Goal: Navigation & Orientation: Find specific page/section

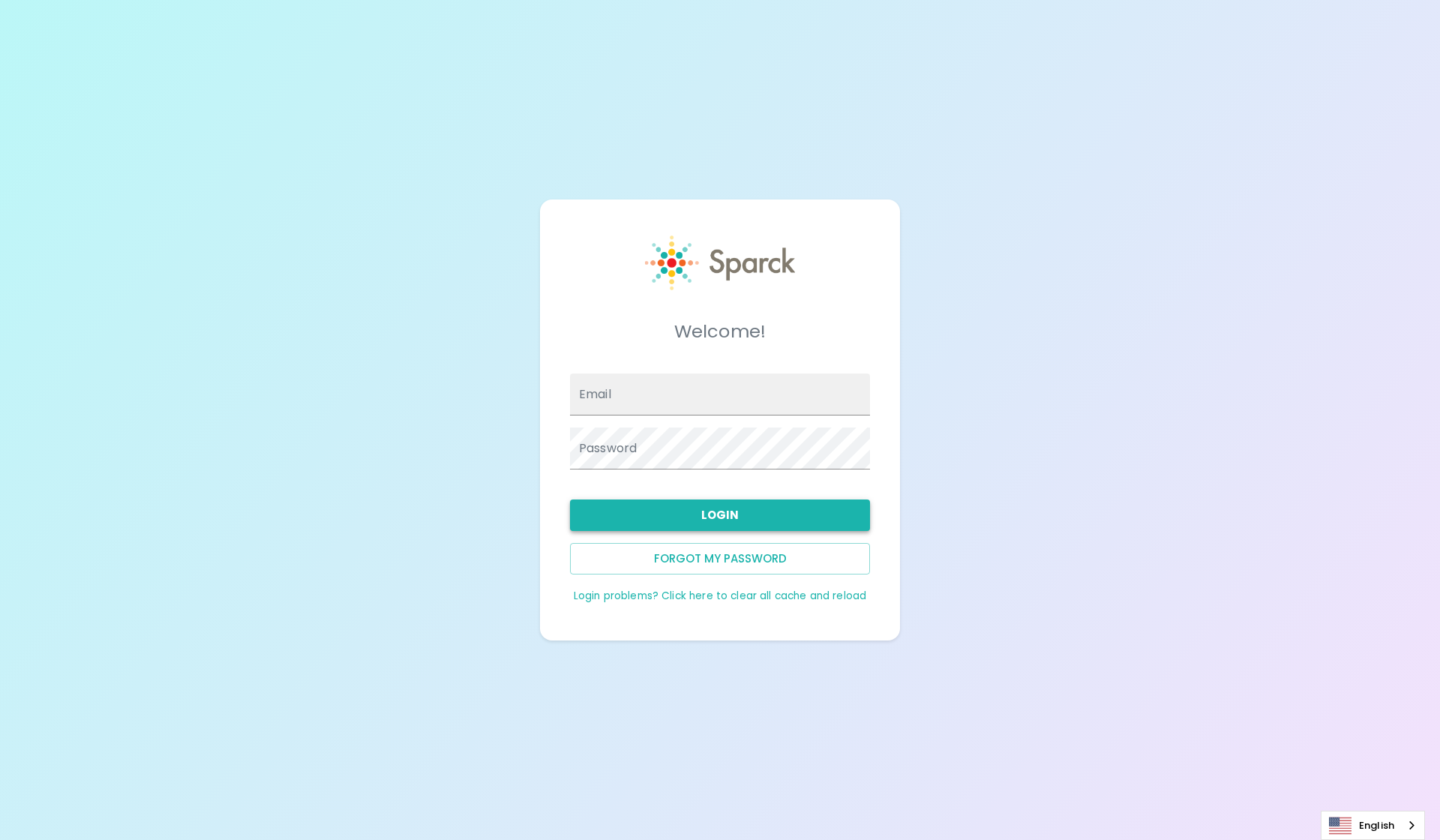
type input "Blopez@SFBayCoffee.com"
click at [675, 509] on button "Login" at bounding box center [720, 515] width 300 height 32
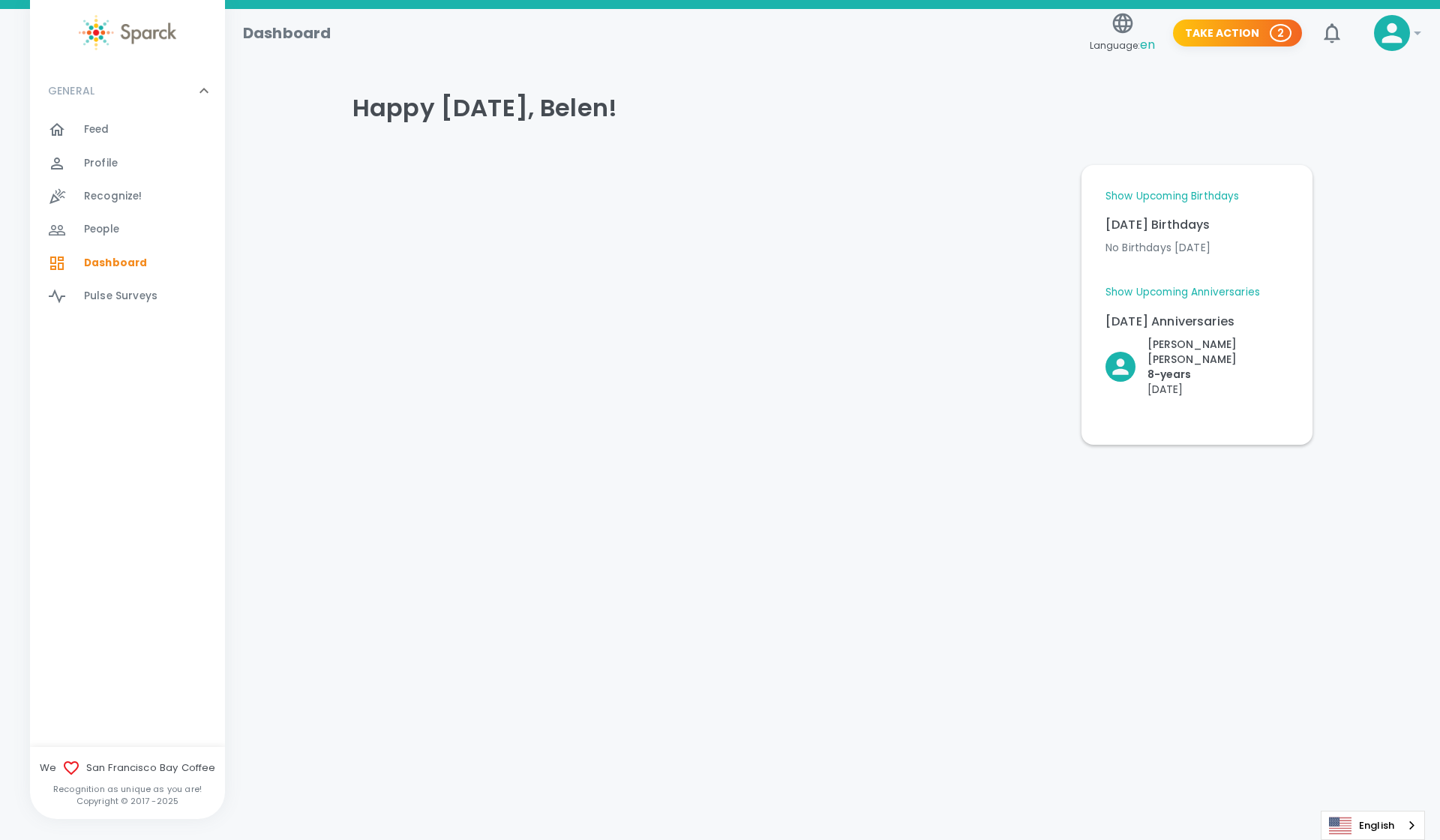
click at [1192, 288] on link "Show Upcoming Anniversaries" at bounding box center [1183, 292] width 155 height 15
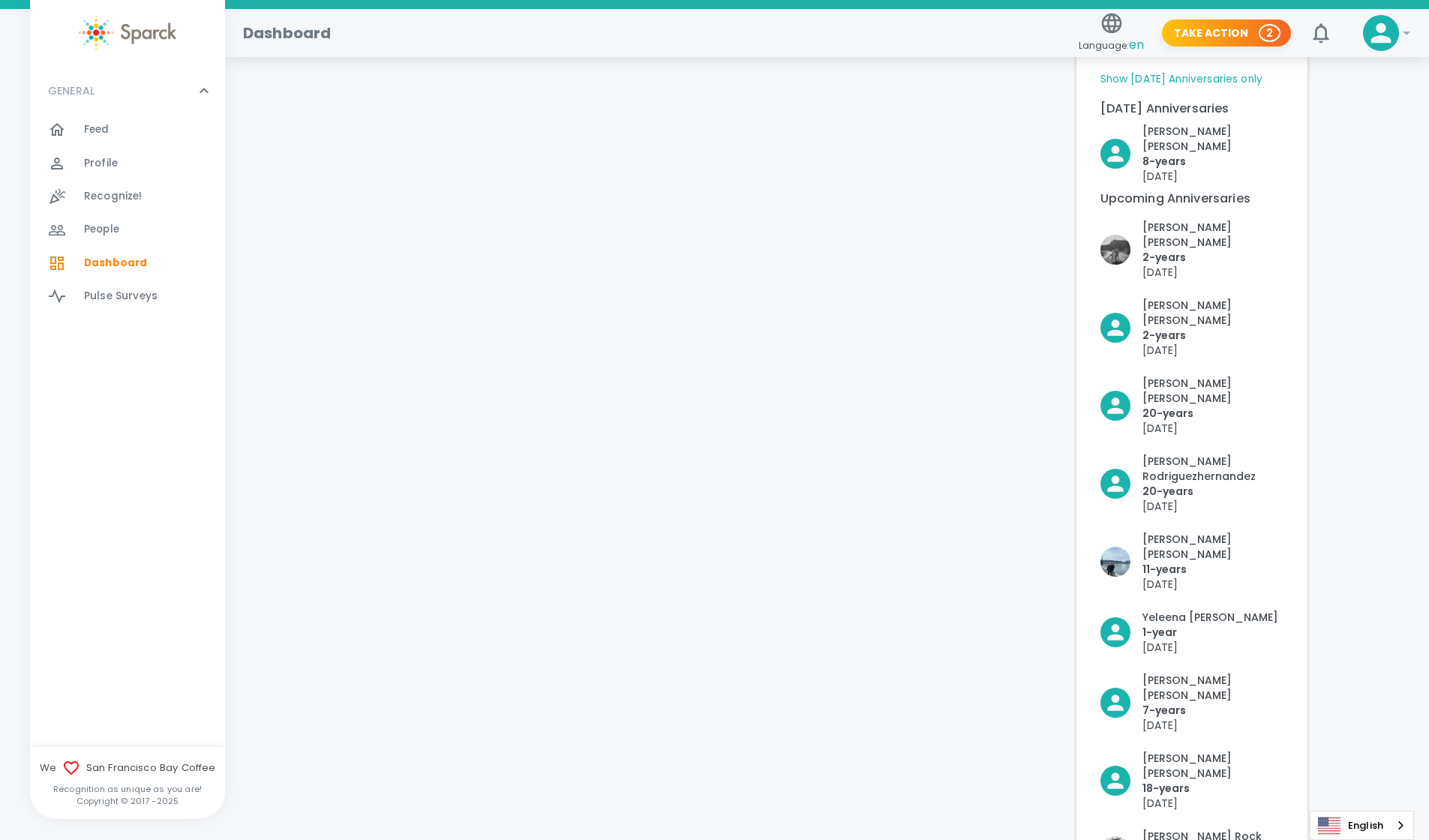
scroll to position [25, 0]
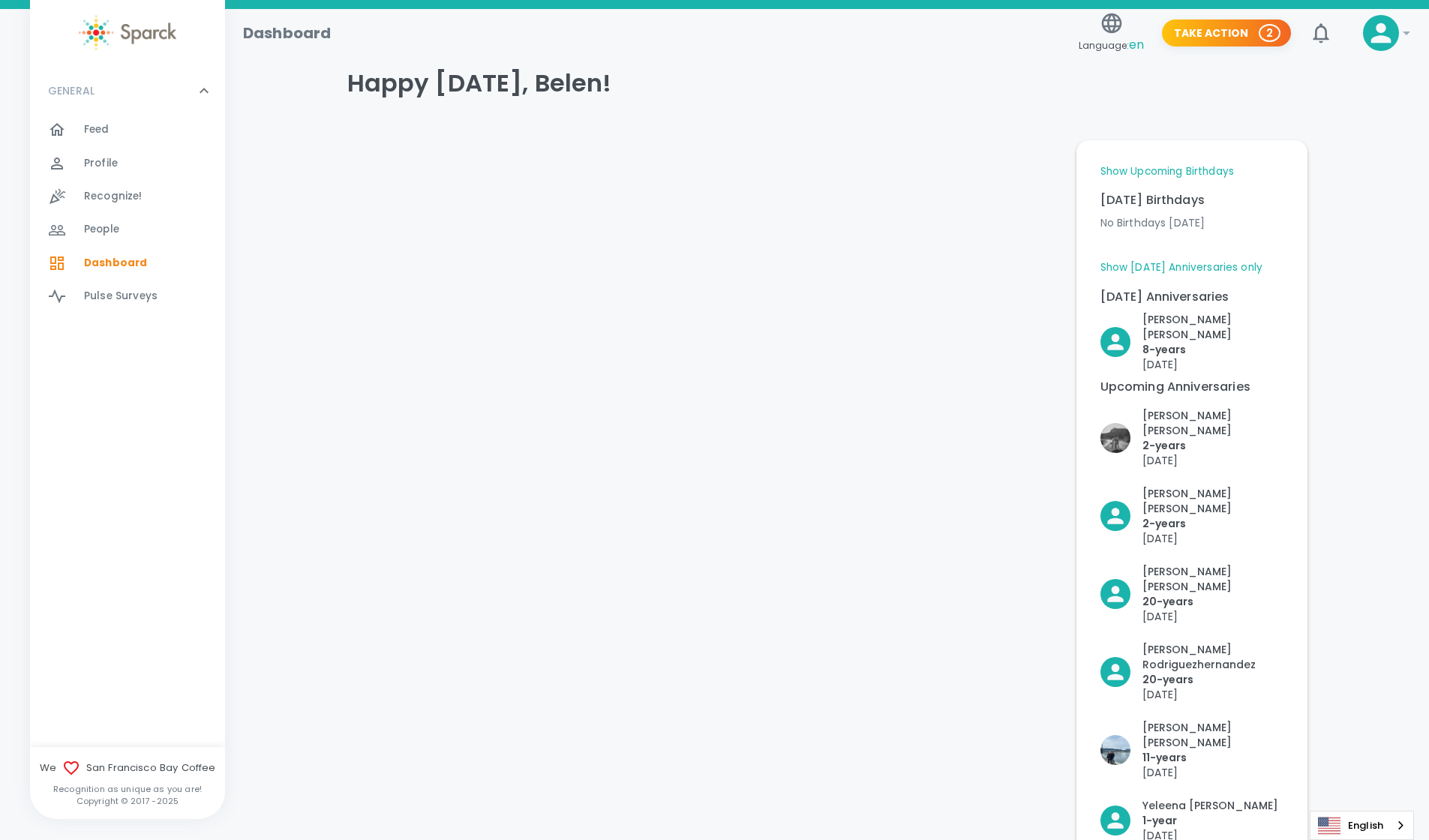
click at [1166, 174] on link "Show Upcoming Birthdays" at bounding box center [1167, 171] width 134 height 15
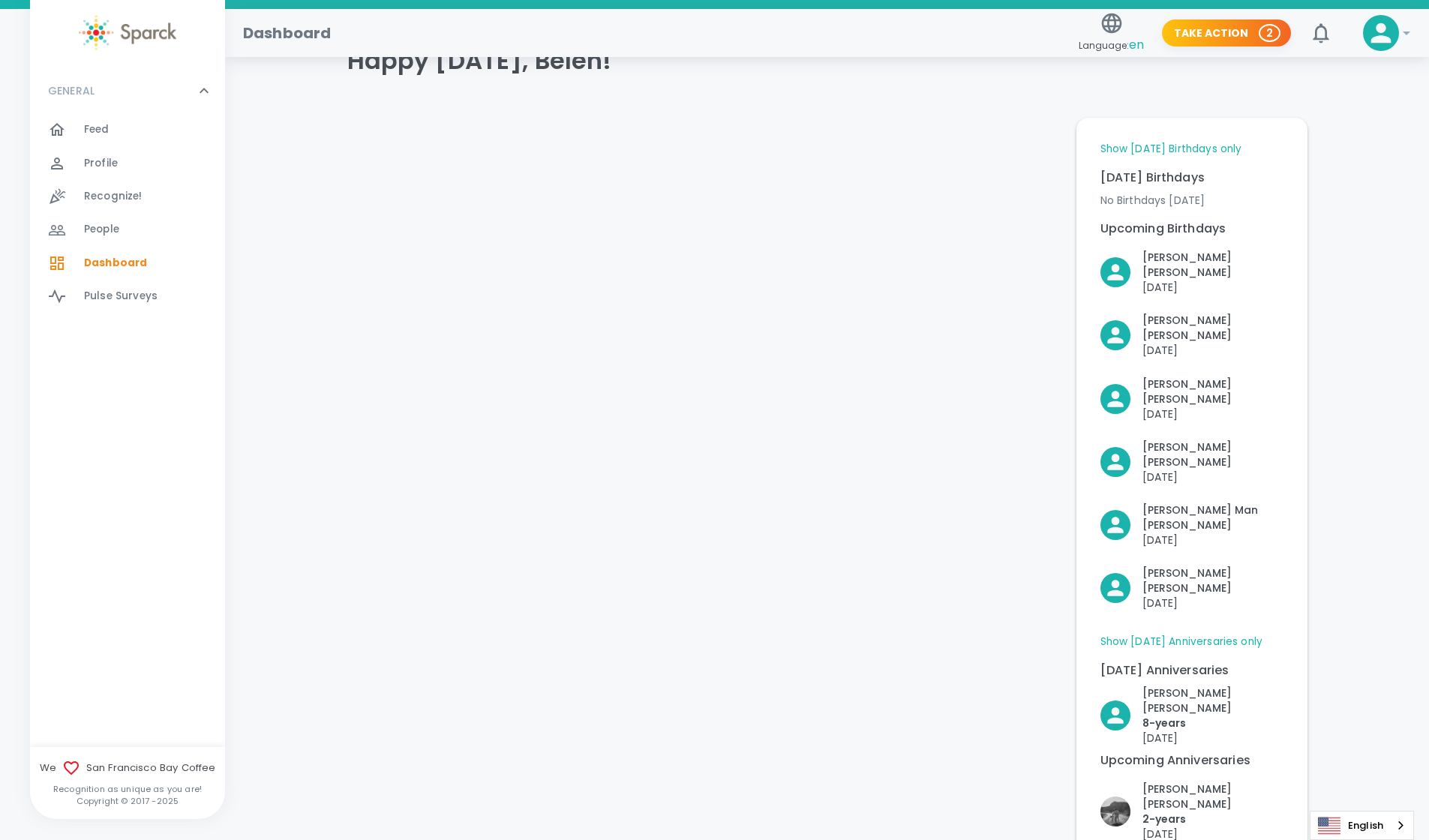
scroll to position [67, 0]
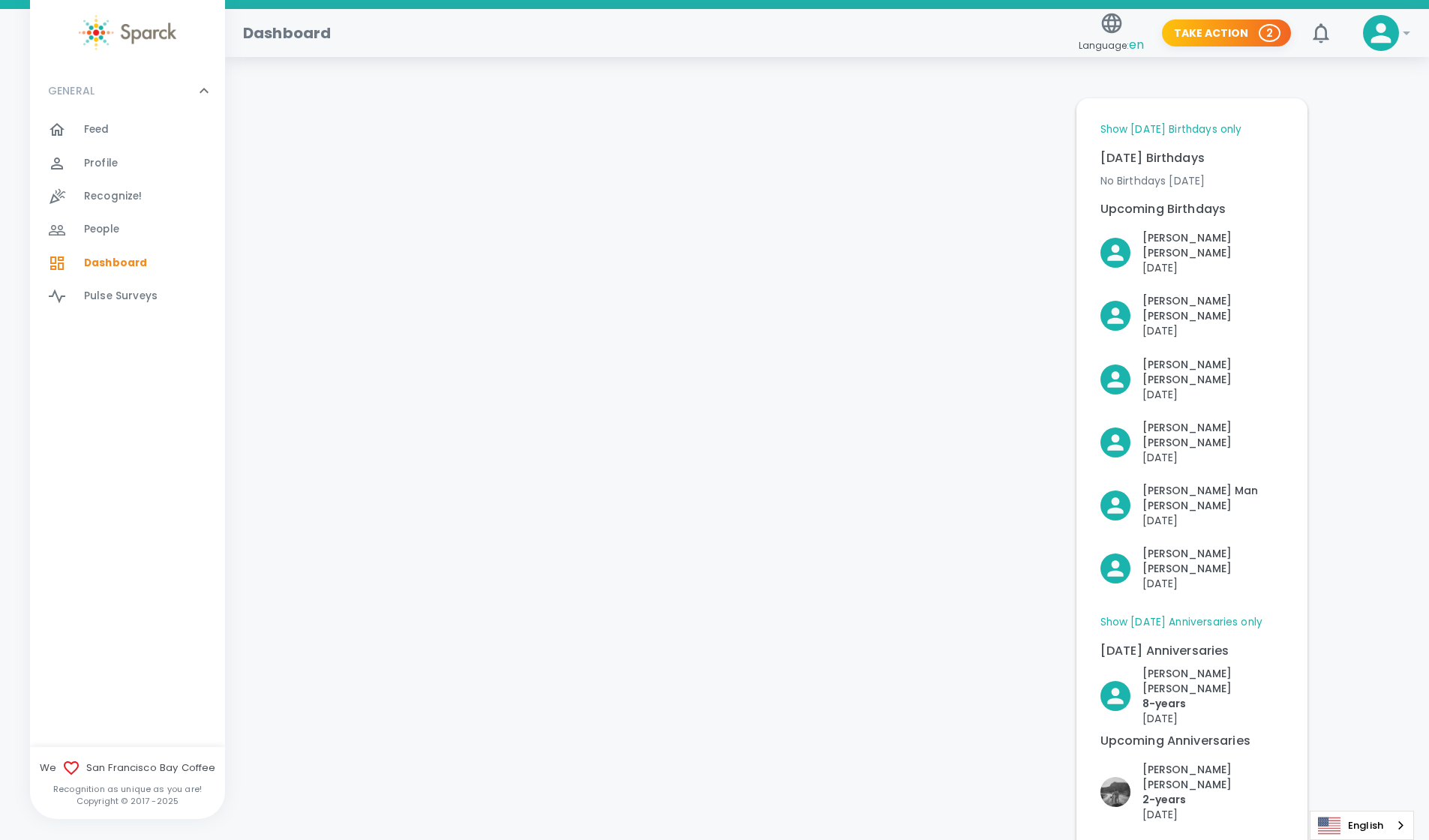
click at [131, 126] on div "Feed 0" at bounding box center [155, 129] width 141 height 21
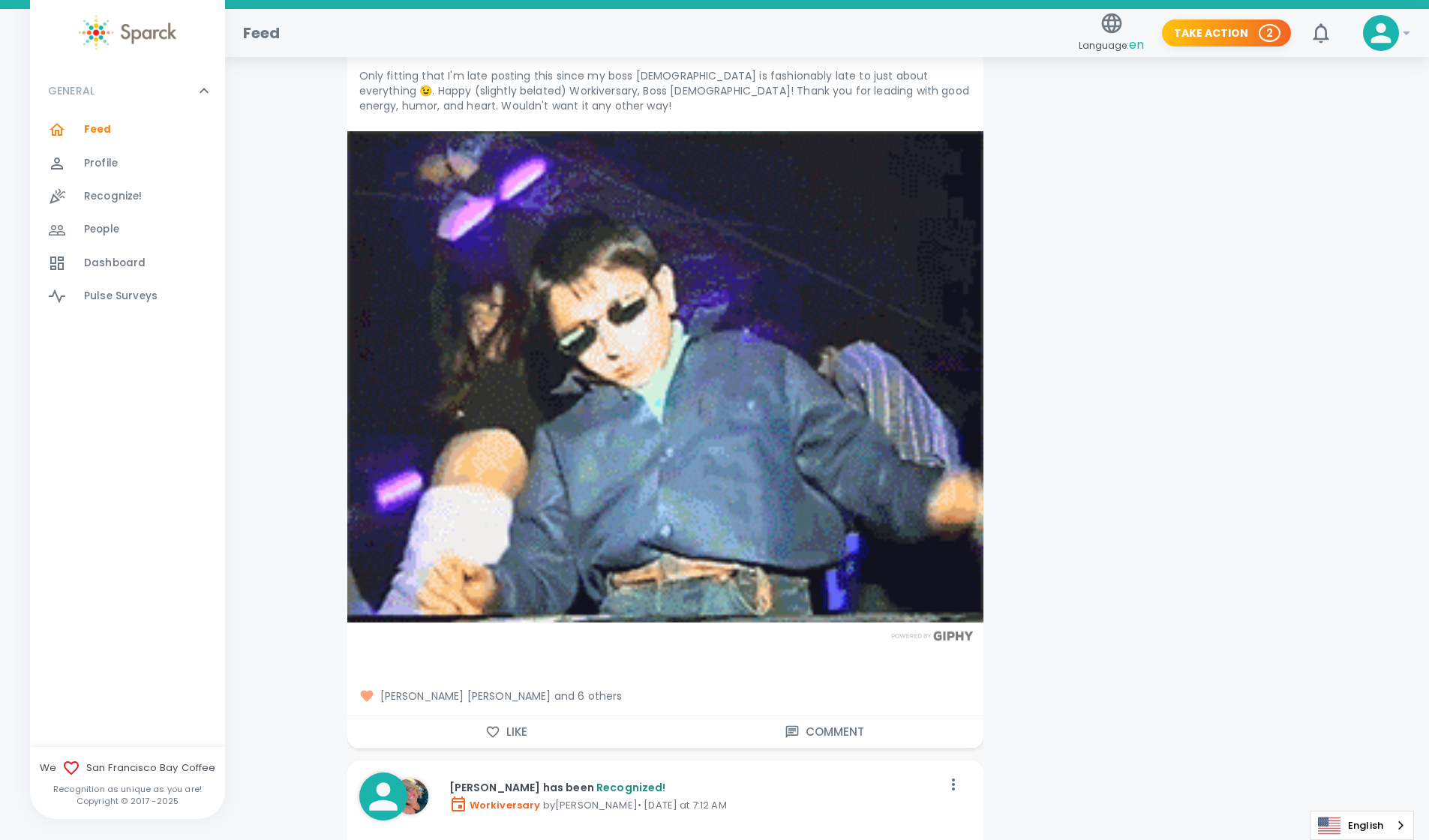
scroll to position [3372, 0]
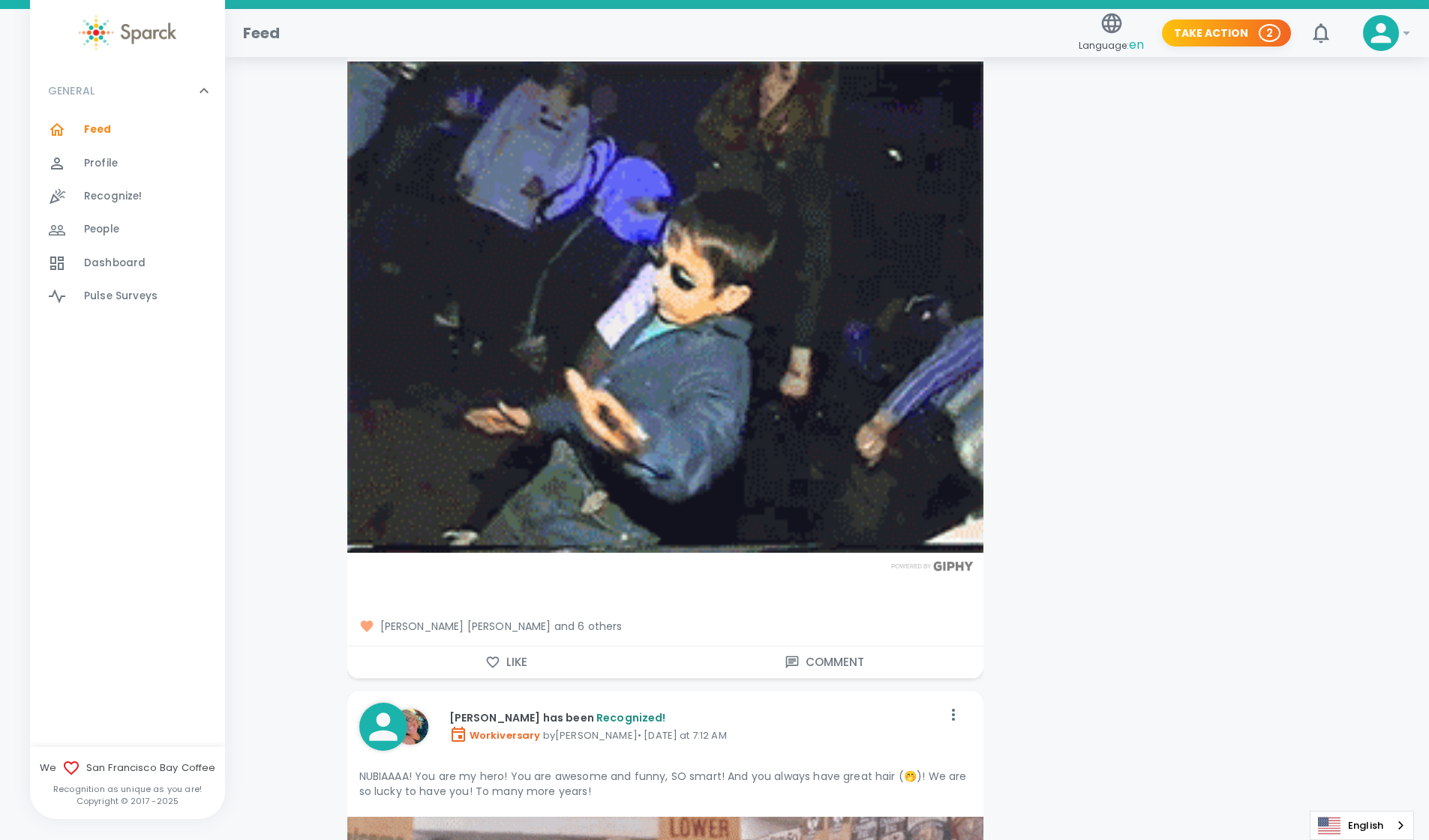
click at [491, 654] on icon "button" at bounding box center [492, 661] width 15 height 15
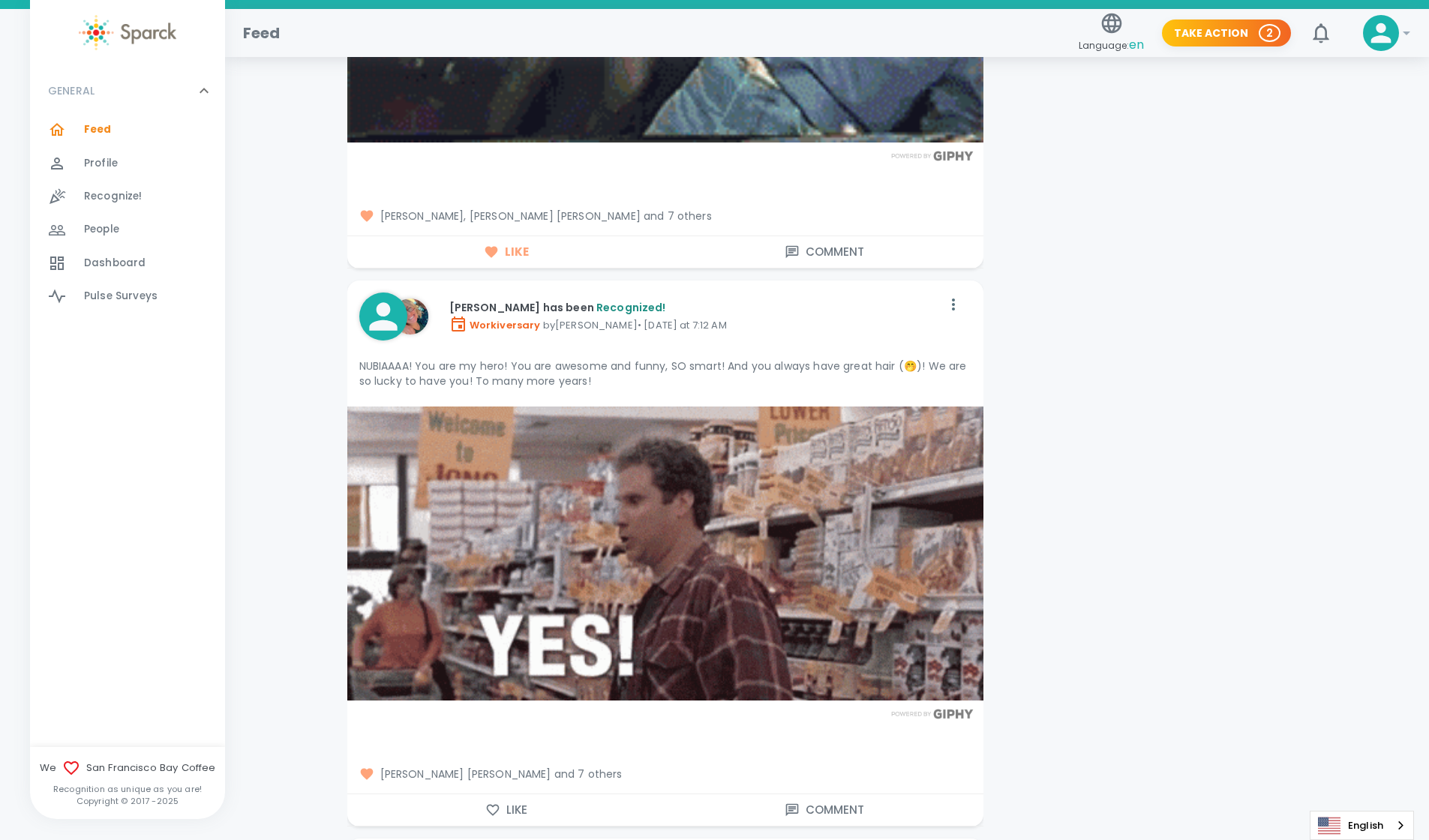
scroll to position [3923, 0]
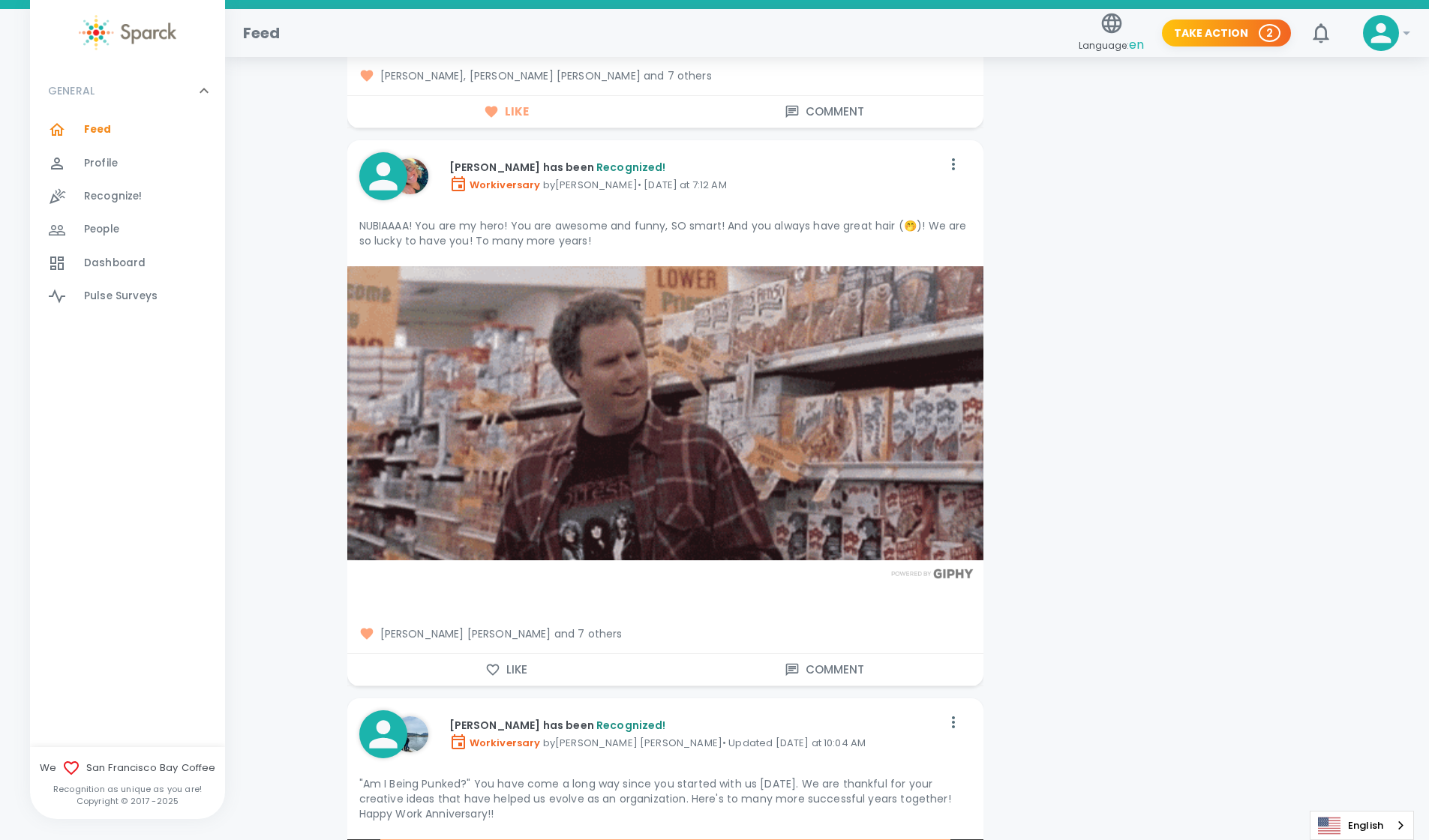
click at [491, 662] on icon "button" at bounding box center [492, 669] width 15 height 15
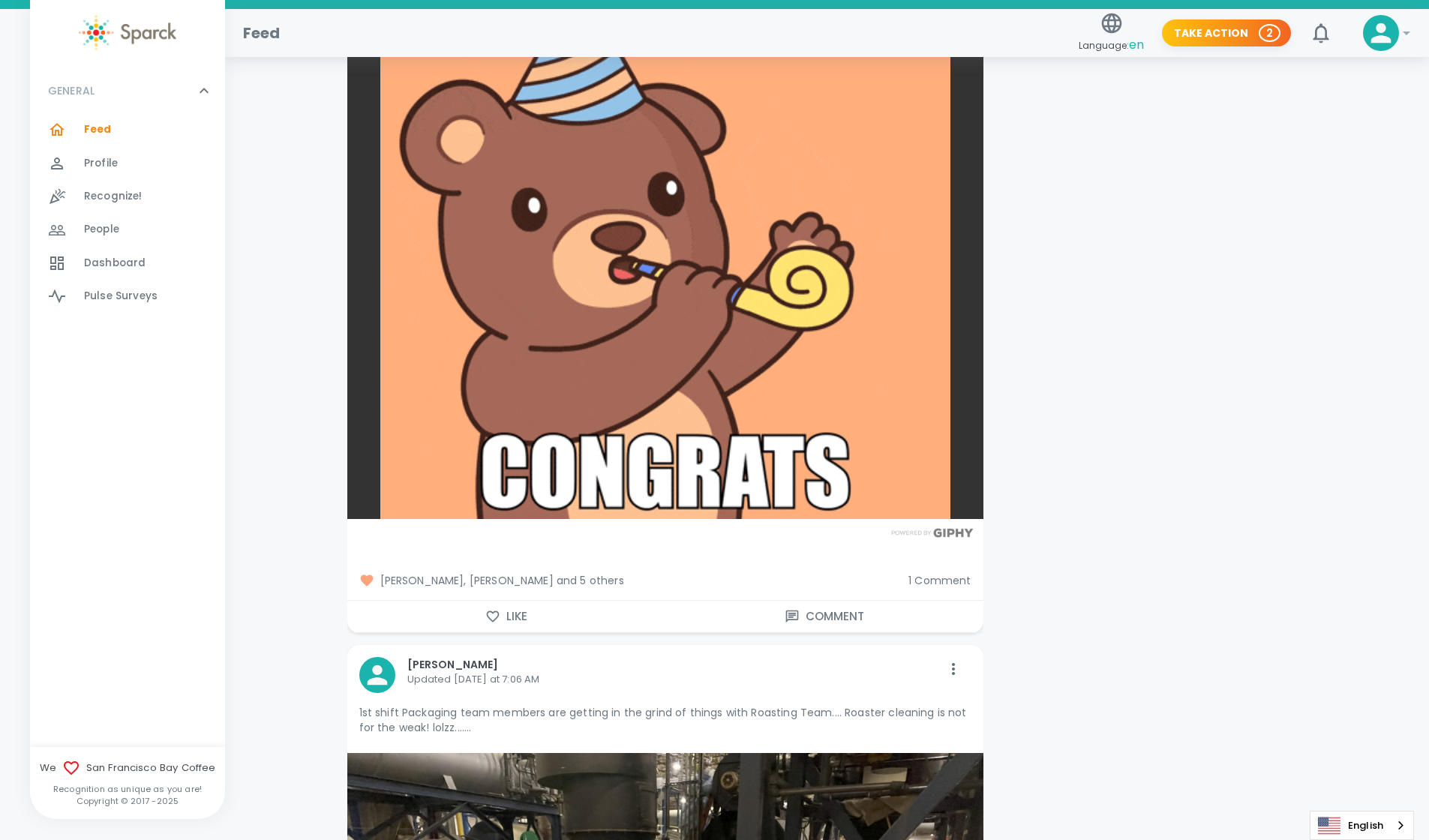
scroll to position [4843, 0]
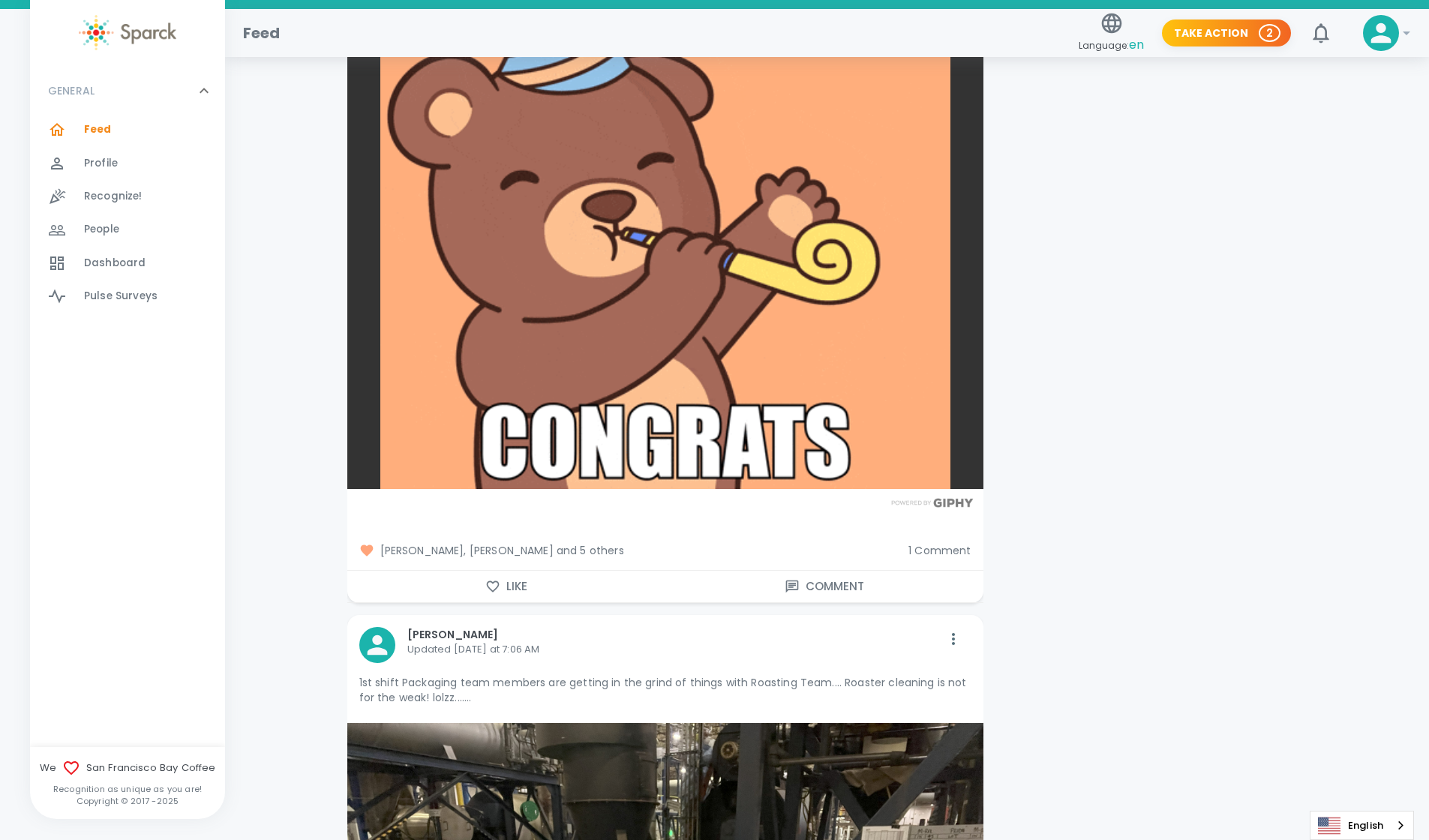
click at [501, 571] on button "Like" at bounding box center [506, 586] width 318 height 32
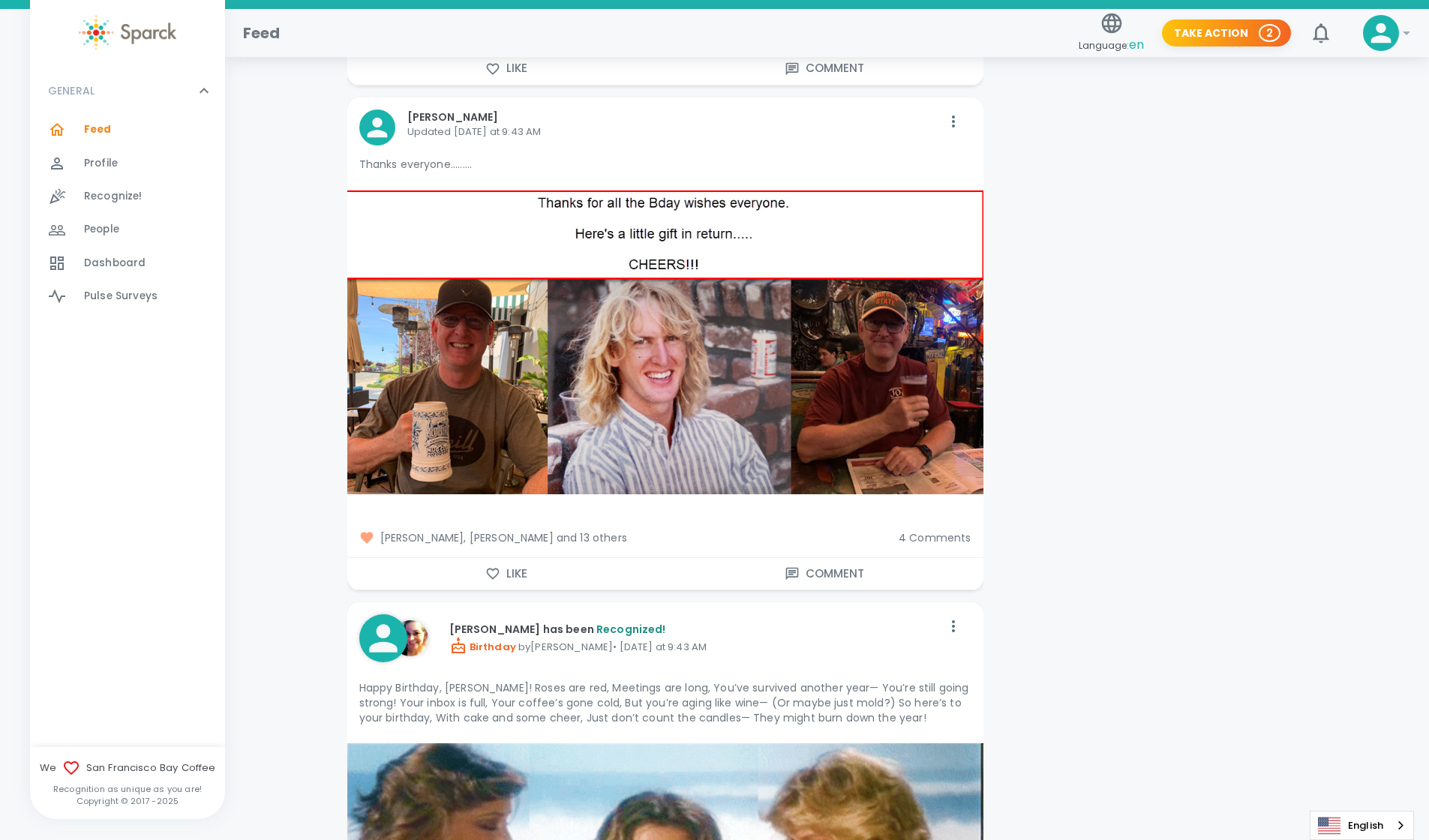
scroll to position [10467, 0]
